Goal: Task Accomplishment & Management: Manage account settings

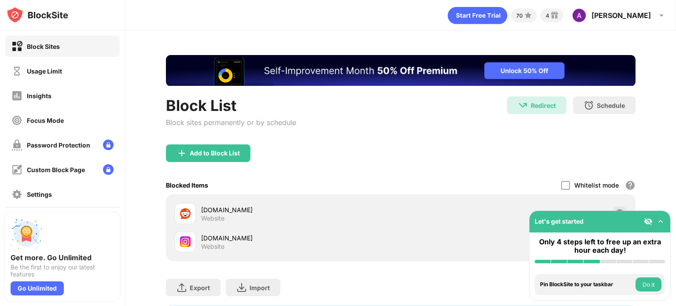
scroll to position [55, 0]
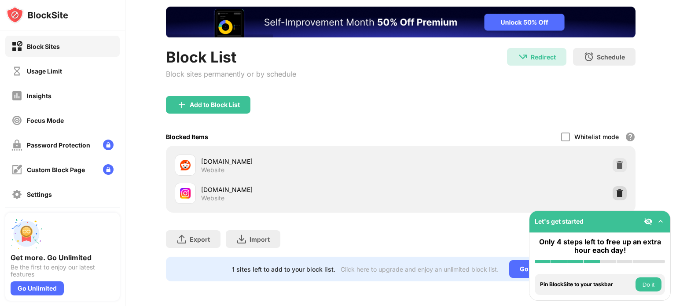
click at [615, 189] on img at bounding box center [619, 193] width 9 height 9
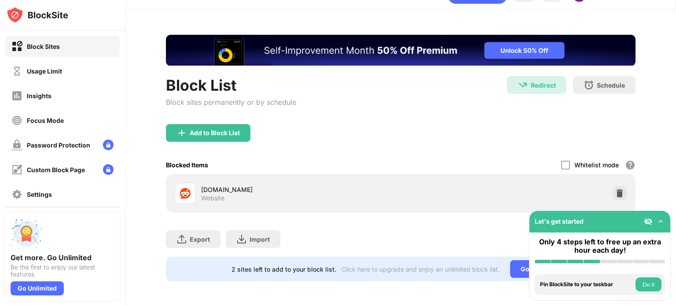
scroll to position [26, 0]
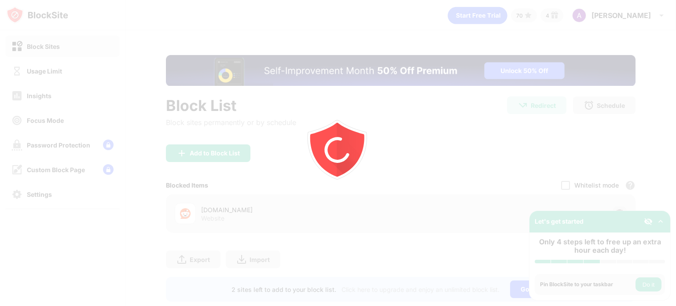
click at [194, 160] on div at bounding box center [338, 153] width 676 height 306
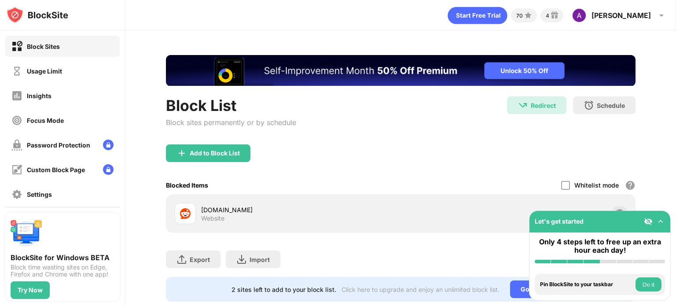
click at [200, 152] on div "Add to Block List" at bounding box center [215, 153] width 50 height 7
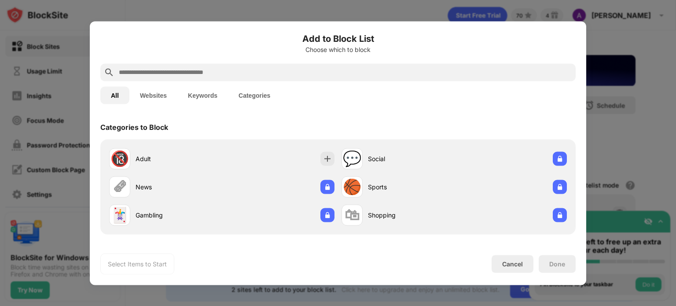
click at [249, 70] on input "text" at bounding box center [345, 72] width 454 height 11
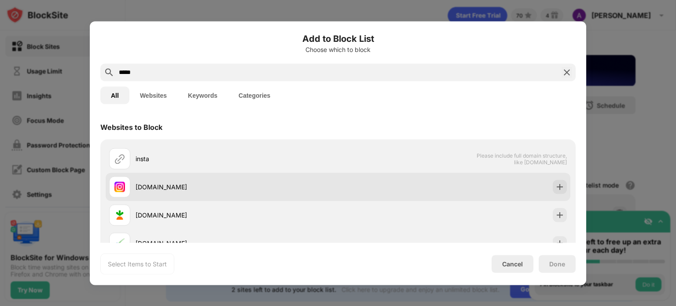
type input "*****"
click at [165, 190] on div "[DOMAIN_NAME]" at bounding box center [237, 186] width 202 height 9
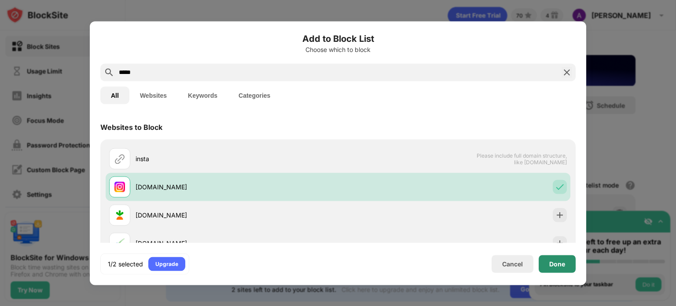
click at [555, 260] on div "Done" at bounding box center [557, 263] width 16 height 7
